Goal: Information Seeking & Learning: Learn about a topic

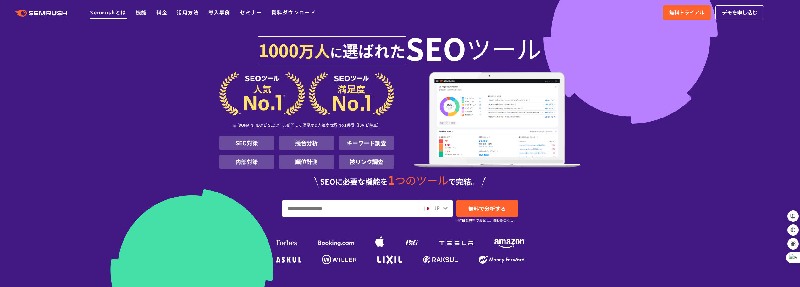
click at [125, 15] on link "Semrushとは" at bounding box center [108, 12] width 36 height 8
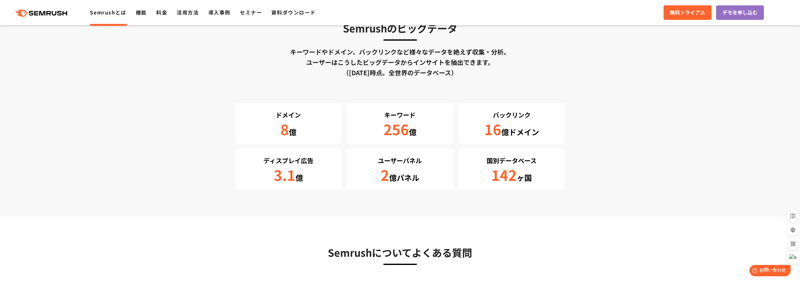
scroll to position [1195, 0]
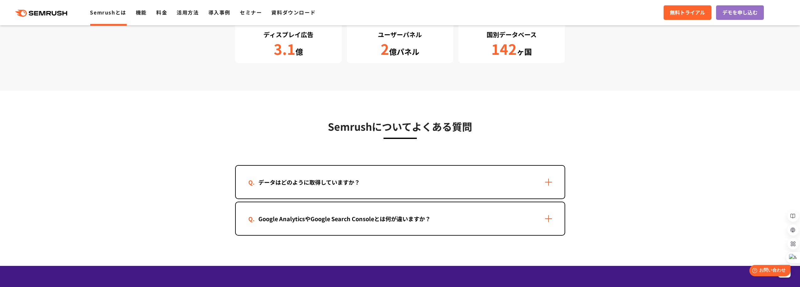
click at [550, 182] on div "データはどのように取得していますか？" at bounding box center [400, 181] width 329 height 33
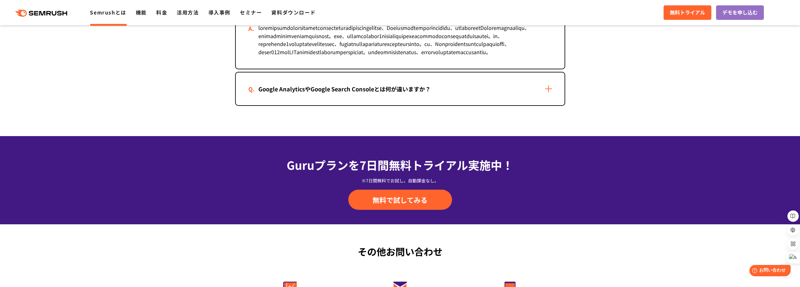
scroll to position [1384, 0]
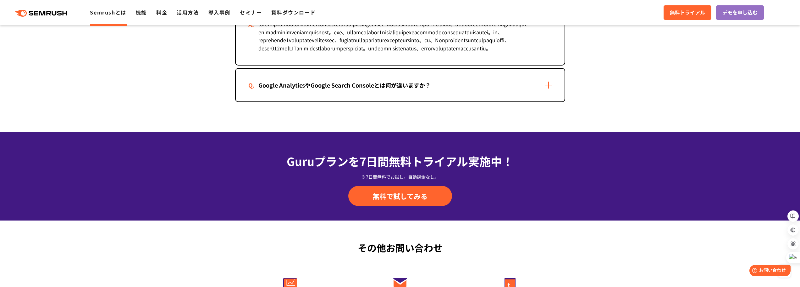
click at [549, 101] on div "Google AnalyticsやGoogle Search Consoleとは何が違いますか？" at bounding box center [400, 85] width 329 height 33
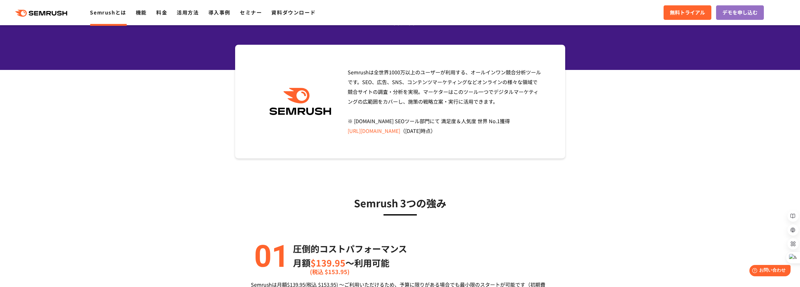
scroll to position [0, 0]
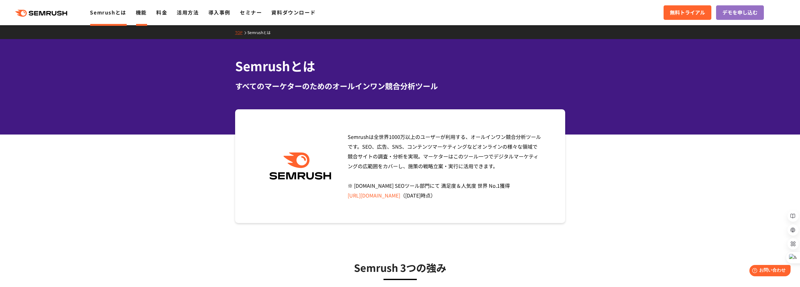
drag, startPoint x: 141, startPoint y: 13, endPoint x: 145, endPoint y: 13, distance: 4.7
click at [141, 13] on link "機能" at bounding box center [141, 12] width 11 height 8
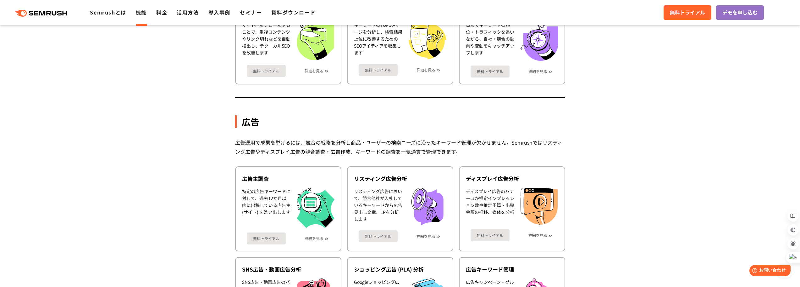
scroll to position [409, 0]
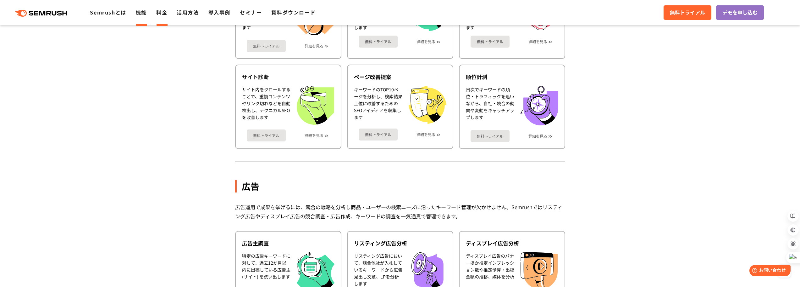
click at [163, 14] on link "料金" at bounding box center [161, 12] width 11 height 8
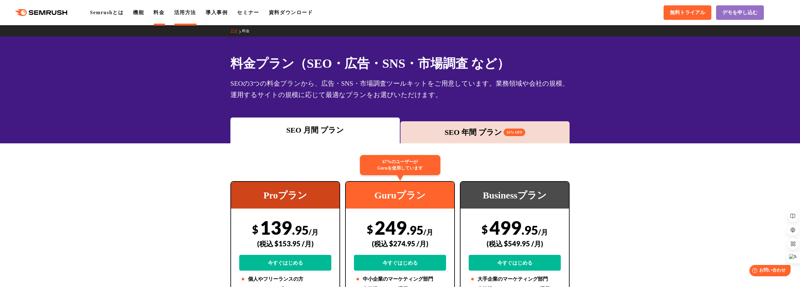
click at [189, 12] on link "活用方法" at bounding box center [185, 12] width 22 height 5
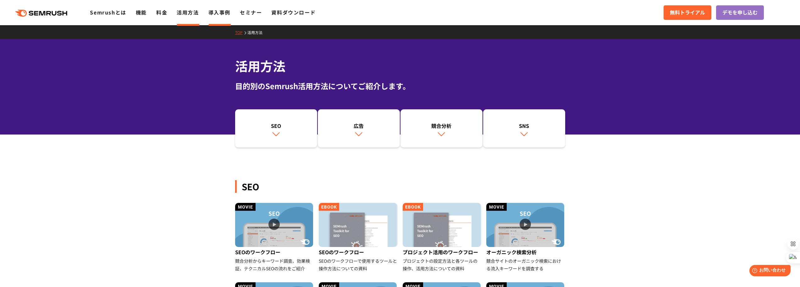
click at [217, 14] on link "導入事例" at bounding box center [220, 12] width 22 height 8
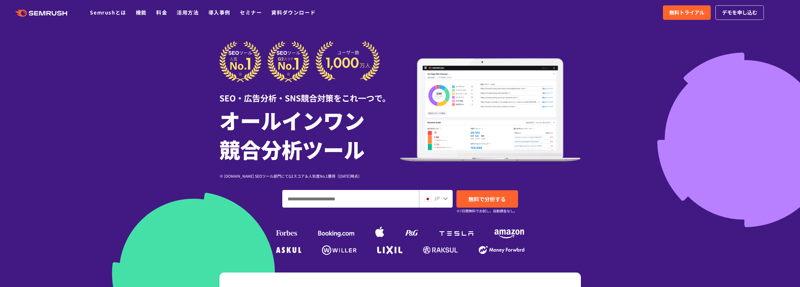
drag, startPoint x: 310, startPoint y: 200, endPoint x: 338, endPoint y: 196, distance: 27.7
click at [311, 200] on input "ドメイン、キーワードまたはURLを入力してください" at bounding box center [351, 198] width 136 height 17
paste input "**********"
type input "**********"
drag, startPoint x: 472, startPoint y: 194, endPoint x: 476, endPoint y: 194, distance: 3.2
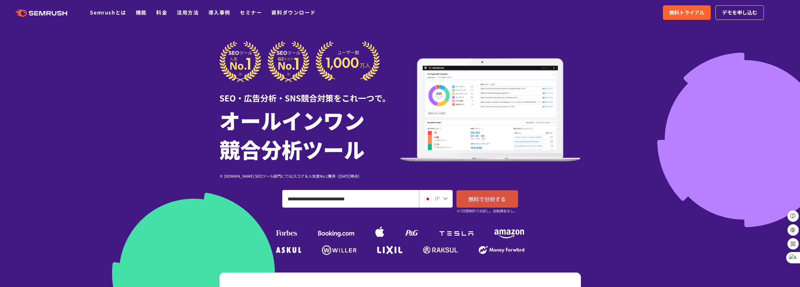
click at [472, 195] on span "無料で分析する" at bounding box center [487, 199] width 37 height 8
